Goal: Book appointment/travel/reservation

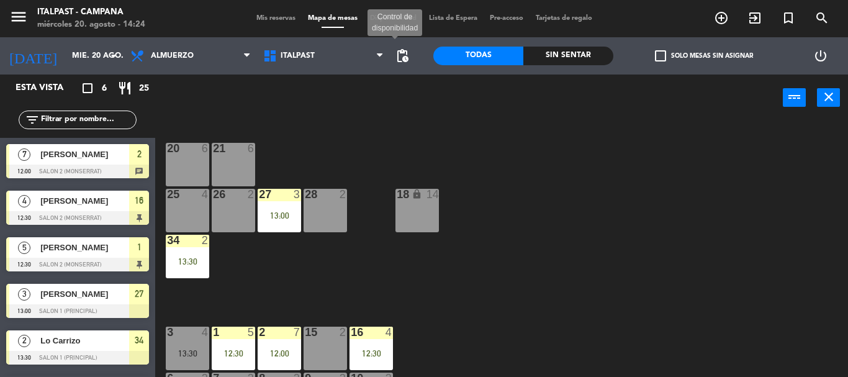
scroll to position [106, 0]
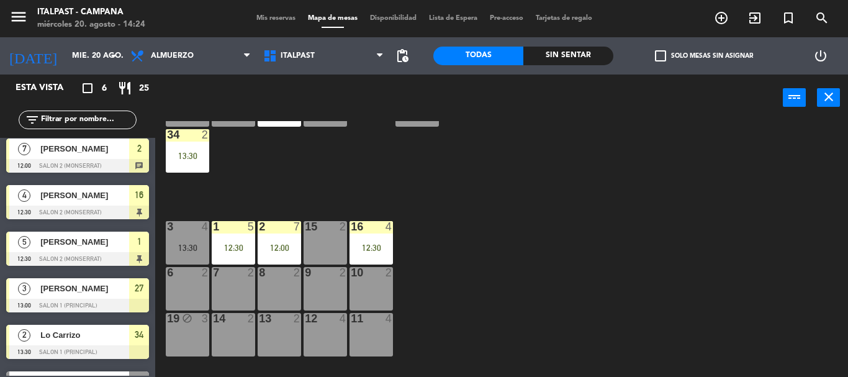
click at [541, 197] on div "20 6 21 6 25 4 26 2 27 3 13:00 28 2 18 lock 14 34 2 13:30 3 4 13:30 1 5 12:30 2…" at bounding box center [506, 249] width 684 height 256
click at [200, 230] on div "4" at bounding box center [208, 226] width 20 height 11
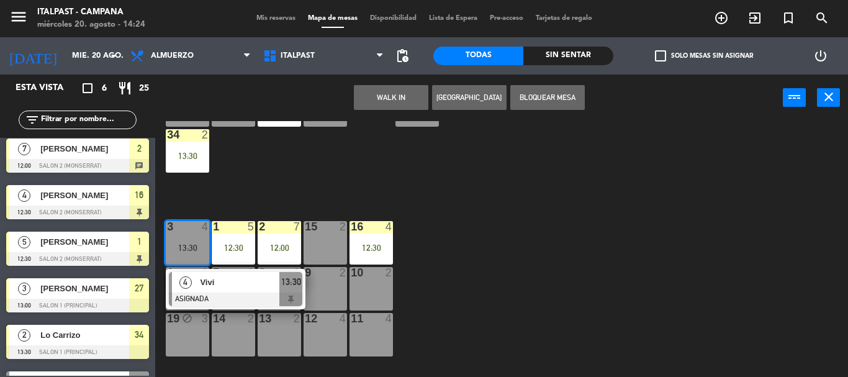
click at [574, 294] on div "20 6 21 6 25 4 26 2 27 3 13:00 28 2 18 lock 14 34 2 13:30 3 4 13:30 4 Vivi ASIG…" at bounding box center [506, 249] width 684 height 256
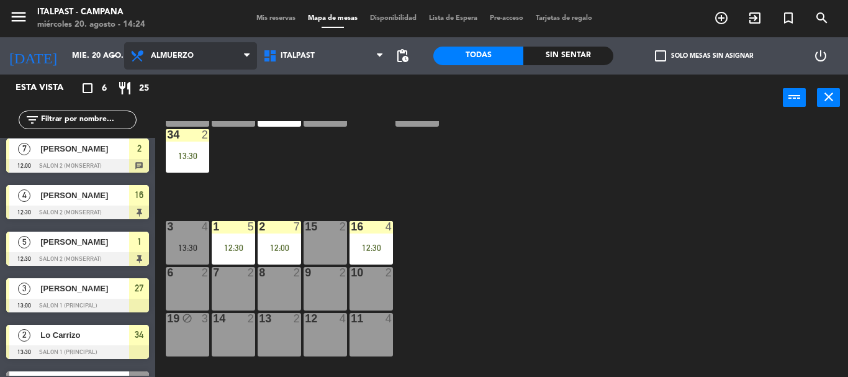
click at [207, 62] on span "Almuerzo" at bounding box center [190, 55] width 133 height 27
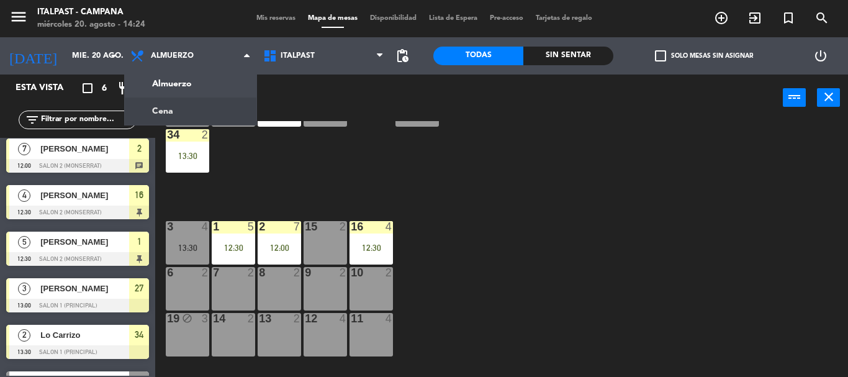
scroll to position [0, 0]
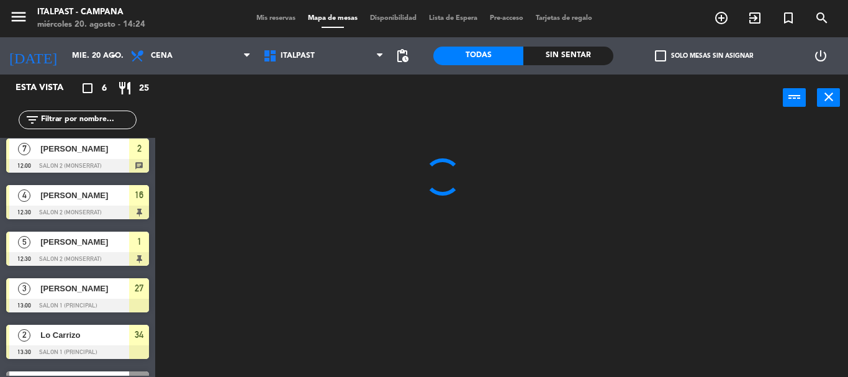
click at [217, 110] on ng-component "menu Italpast - Campana [DATE] 20. agosto - 14:24 Mis reservas Mapa de mesas Di…" at bounding box center [424, 188] width 848 height 377
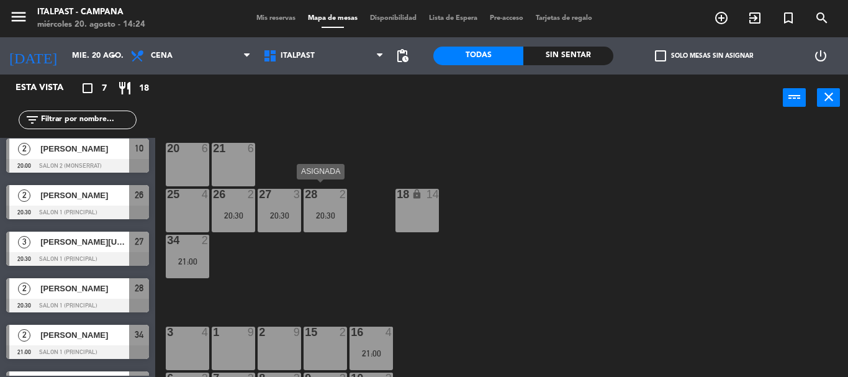
scroll to position [62, 0]
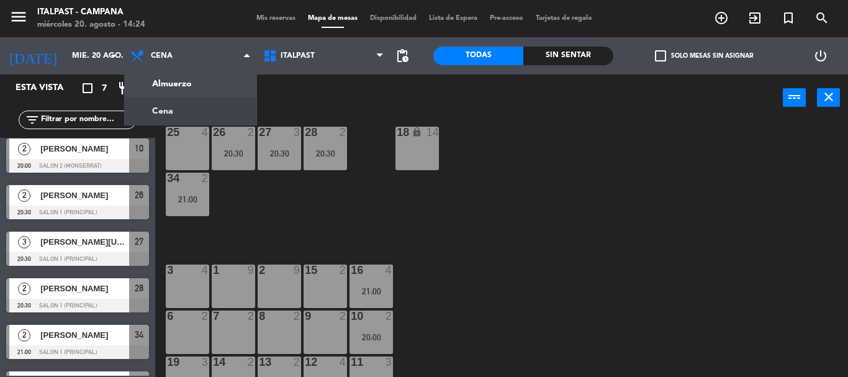
click at [465, 320] on div "20 6 21 6 25 4 26 2 20:30 27 3 20:30 28 2 20:30 18 lock 14 34 2 21:00 3 4 1 9 2…" at bounding box center [506, 249] width 684 height 256
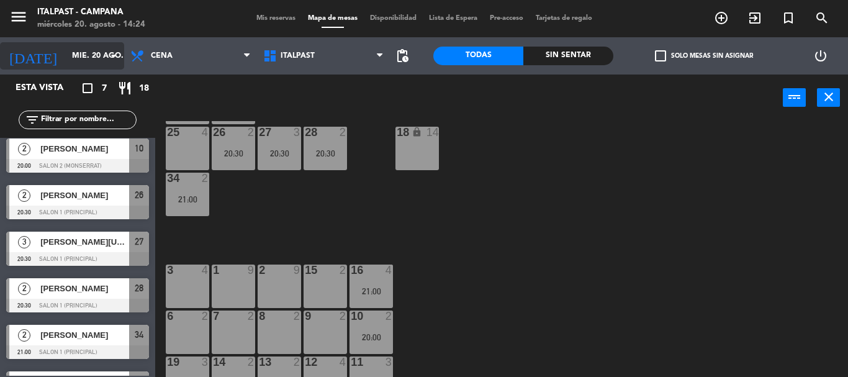
click at [115, 58] on icon "arrow_drop_down" at bounding box center [113, 55] width 15 height 15
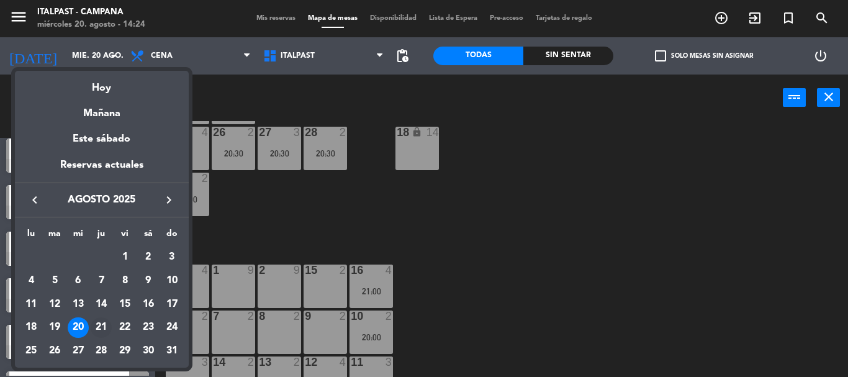
click at [101, 323] on div "21" at bounding box center [101, 327] width 21 height 21
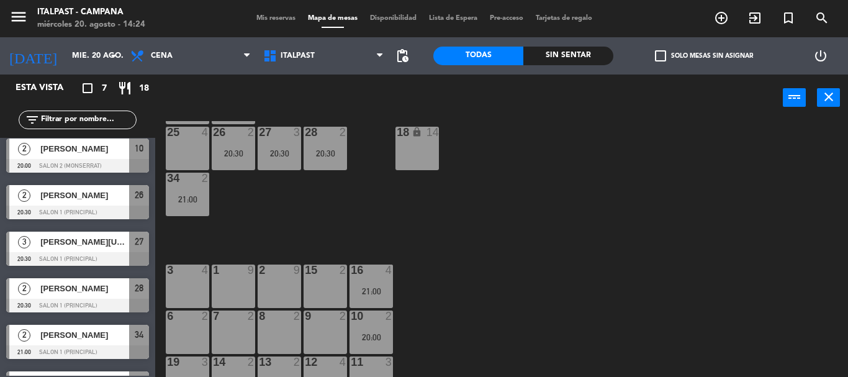
type input "jue. 21 ago."
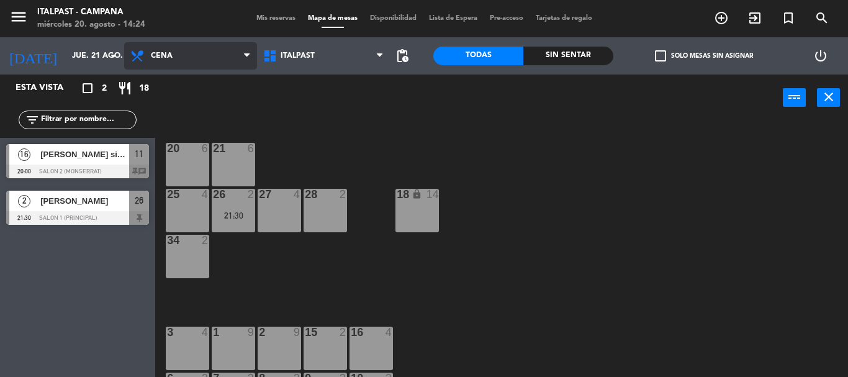
scroll to position [0, 0]
click at [201, 54] on span "Cena" at bounding box center [190, 55] width 133 height 27
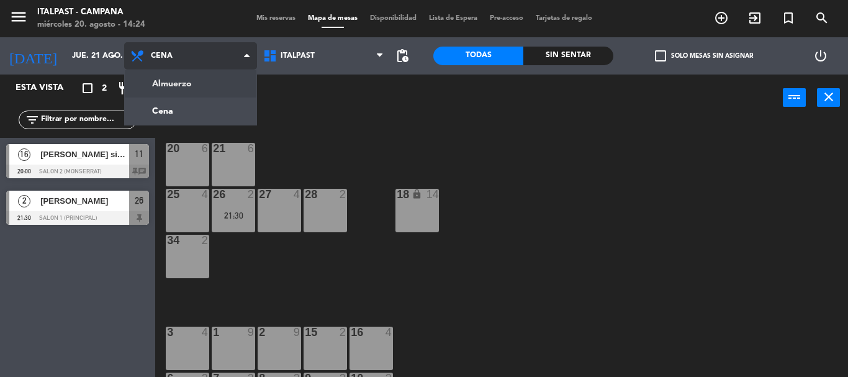
click at [212, 83] on ng-component "menu Italpast - Campana [DATE] 20. agosto - 14:24 Mis reservas Mapa de mesas Di…" at bounding box center [424, 188] width 848 height 377
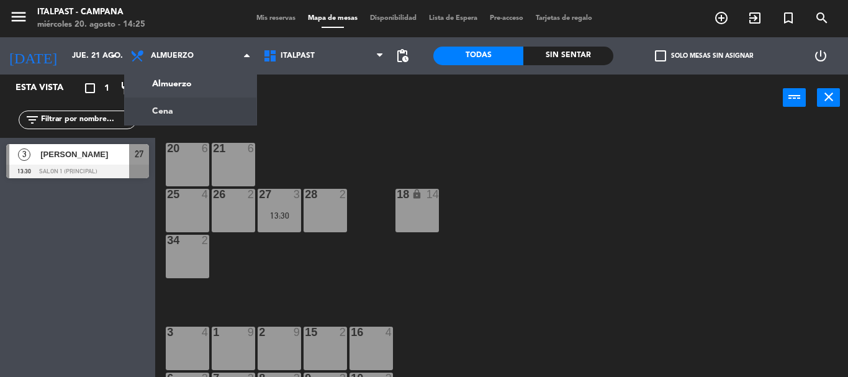
click at [374, 155] on div "20 6 21 6 25 4 26 2 27 3 13:30 28 2 18 lock 14 34 2 3 4 1 9 2 9 15 2 16 4 6 2 7…" at bounding box center [506, 249] width 684 height 256
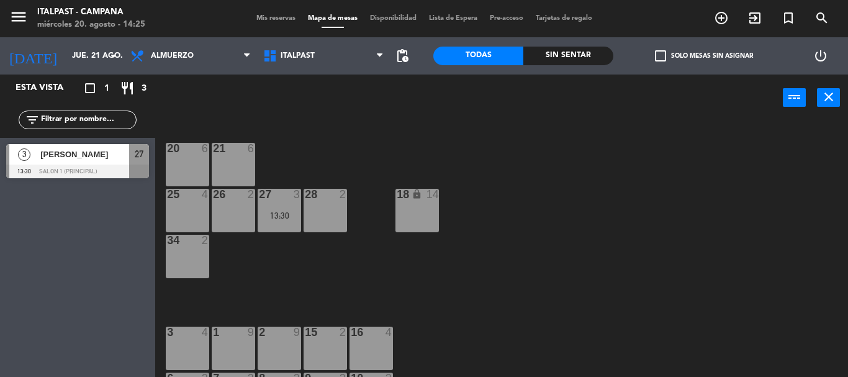
scroll to position [62, 0]
